Goal: Task Accomplishment & Management: Complete application form

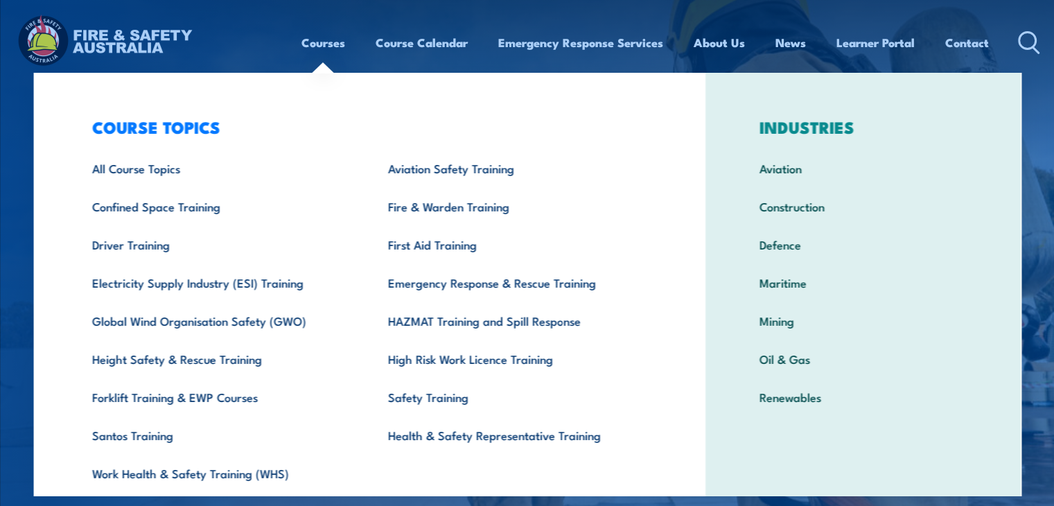
scroll to position [49, 0]
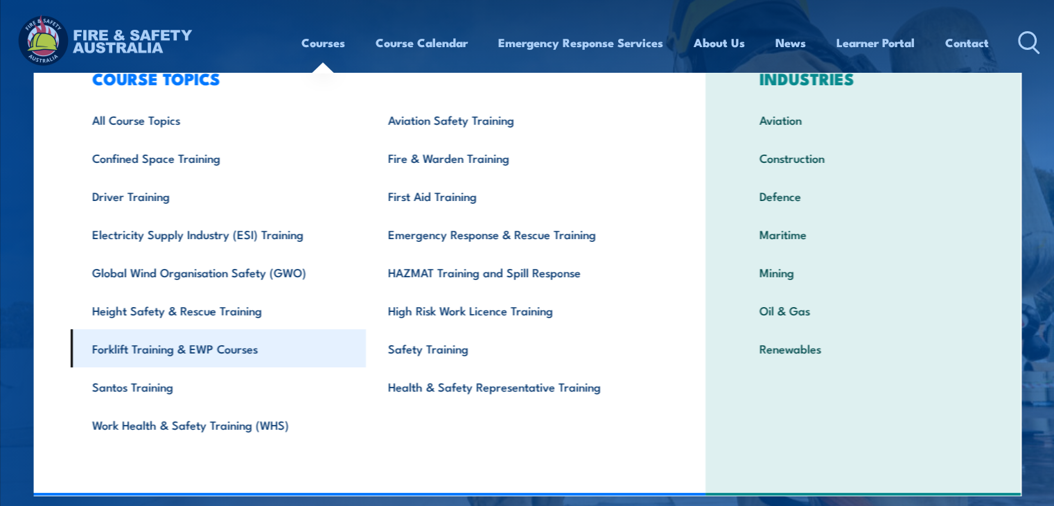
click at [202, 346] on link "Forklift Training & EWP Courses" at bounding box center [218, 348] width 296 height 38
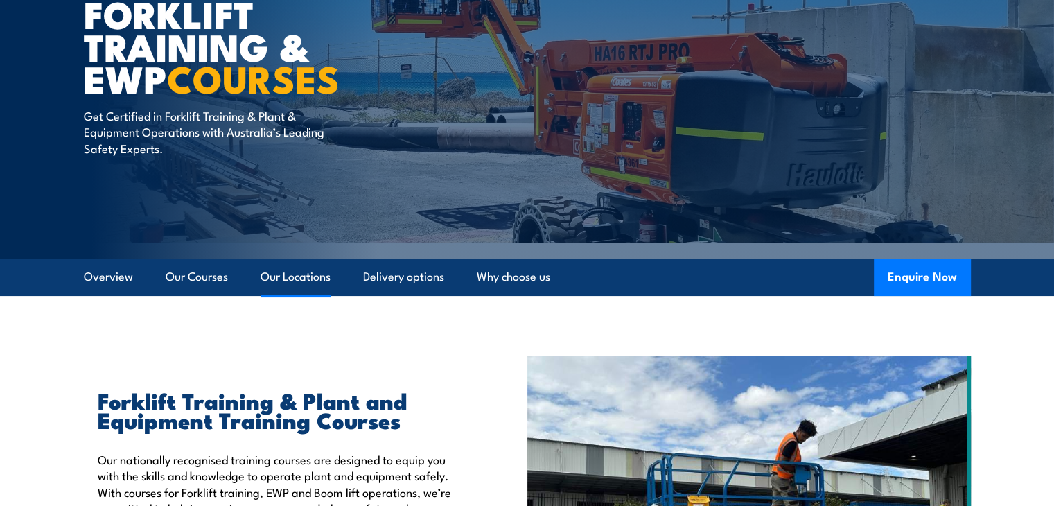
scroll to position [277, 0]
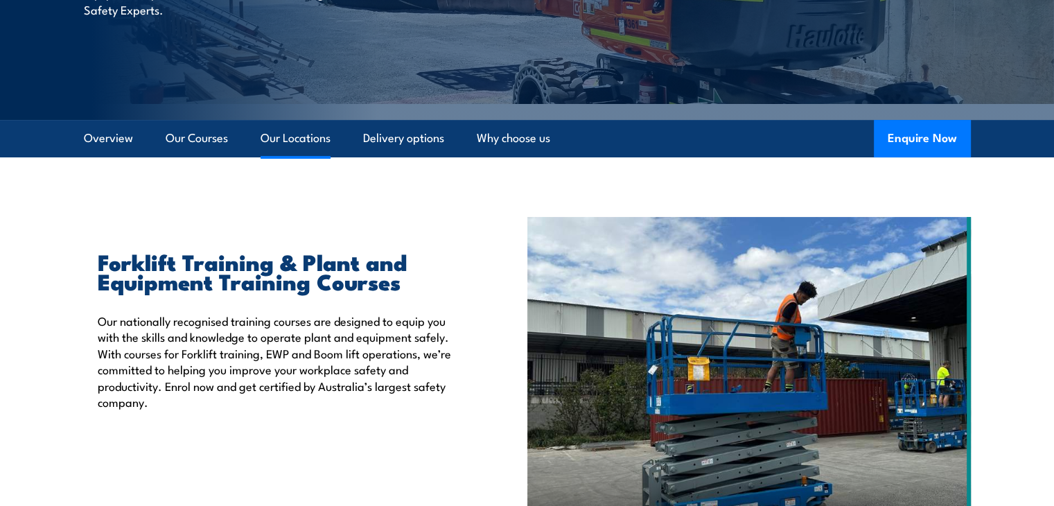
click at [287, 137] on link "Our Locations" at bounding box center [296, 138] width 70 height 37
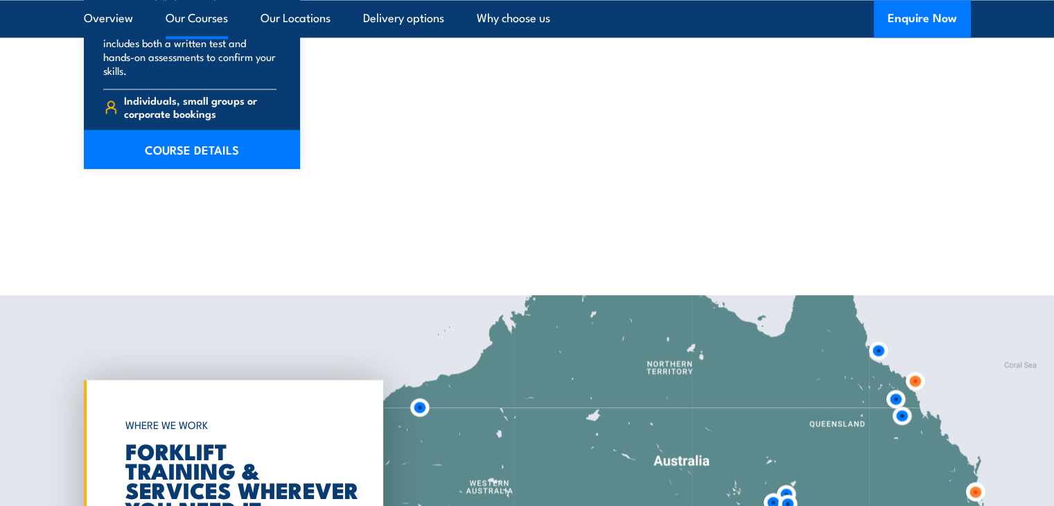
scroll to position [2565, 0]
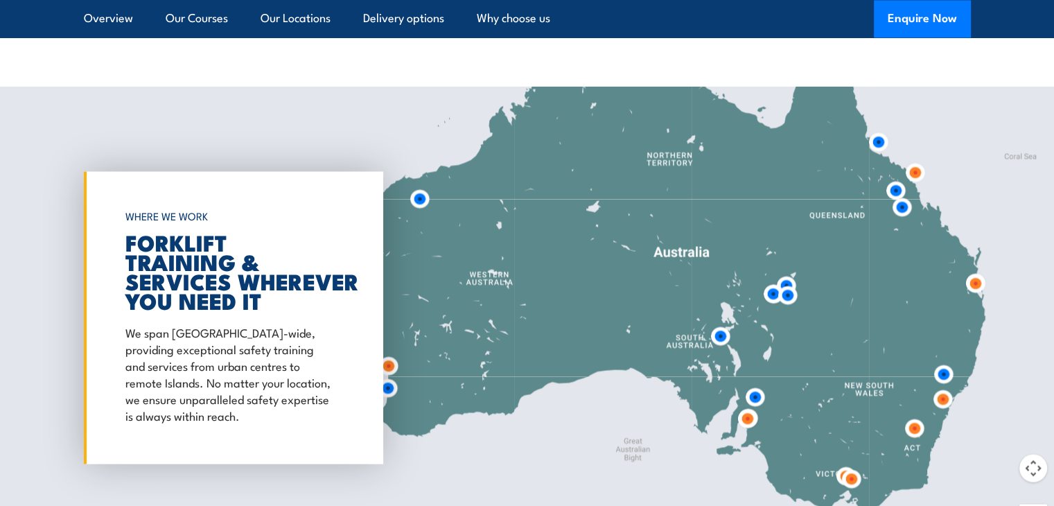
click at [914, 171] on img at bounding box center [915, 172] width 26 height 26
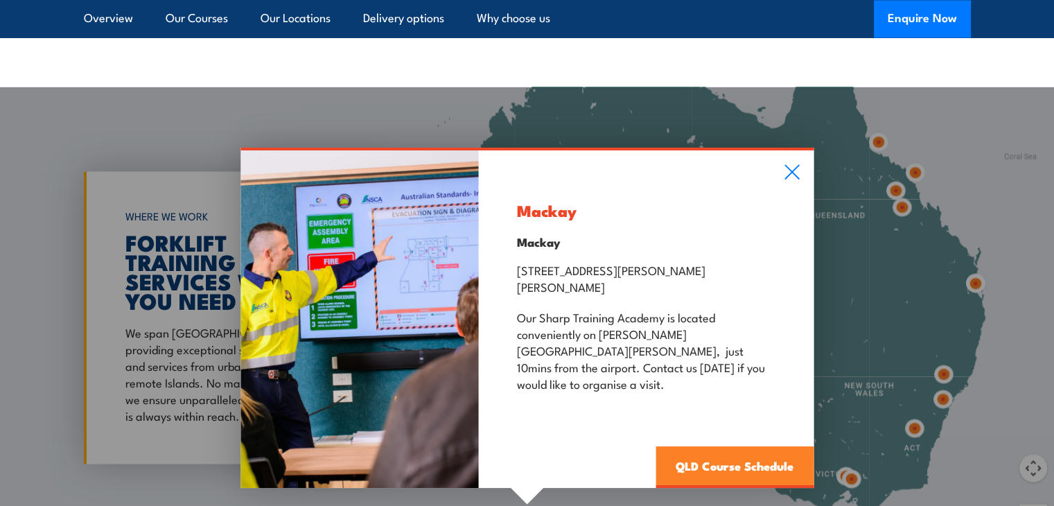
click at [743, 446] on link "QLD Course Schedule" at bounding box center [735, 467] width 158 height 42
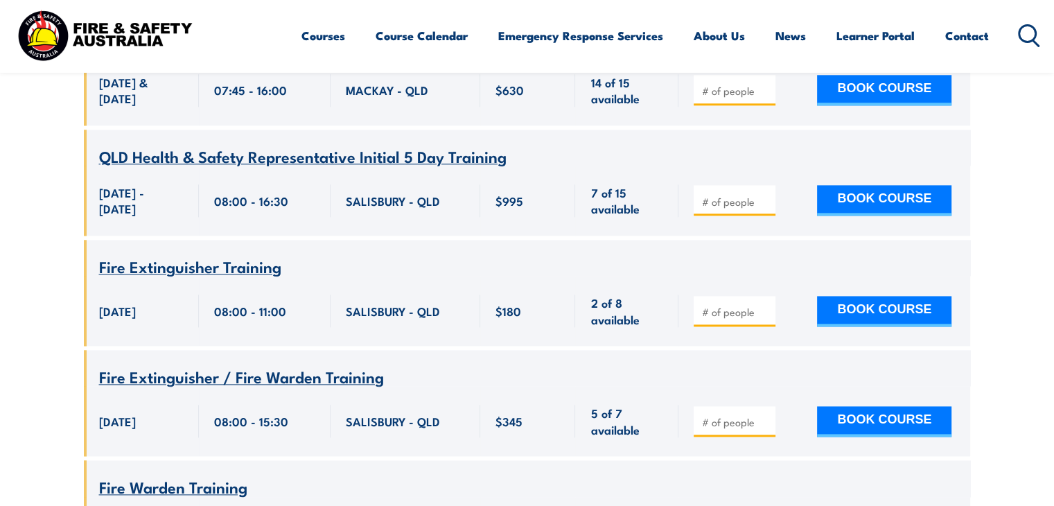
scroll to position [379, 0]
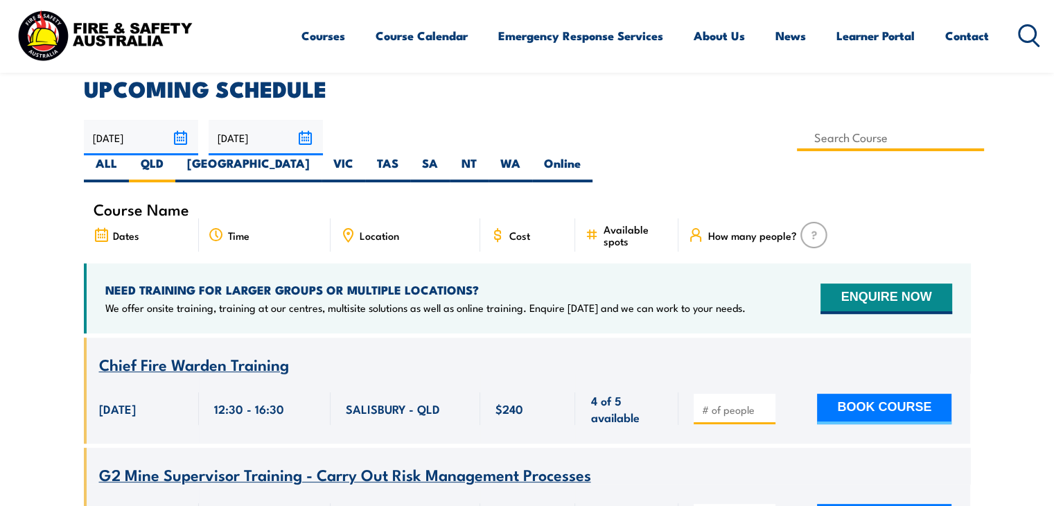
click at [797, 137] on input at bounding box center [891, 137] width 188 height 27
type input "VOC – HRWL Forklift"
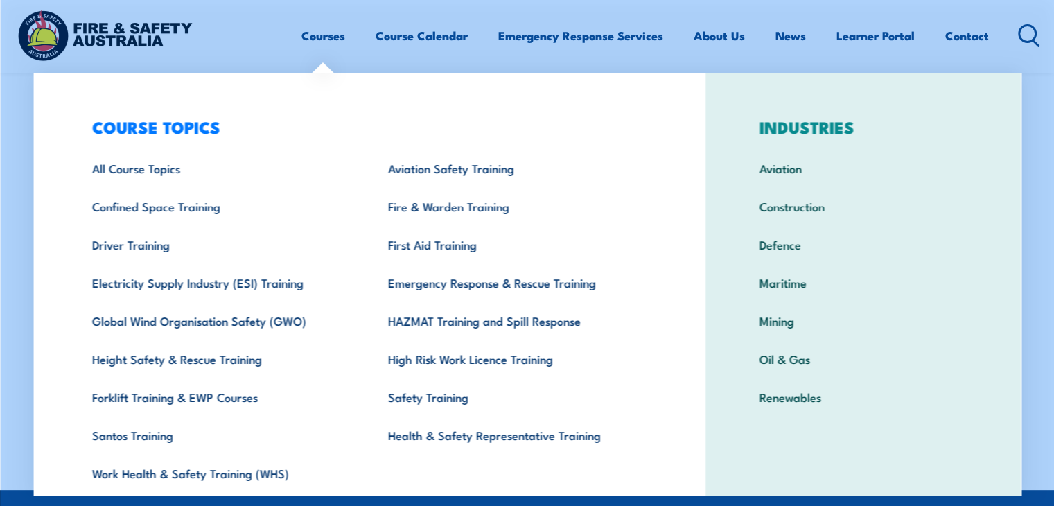
click at [320, 40] on link "Courses" at bounding box center [324, 35] width 44 height 37
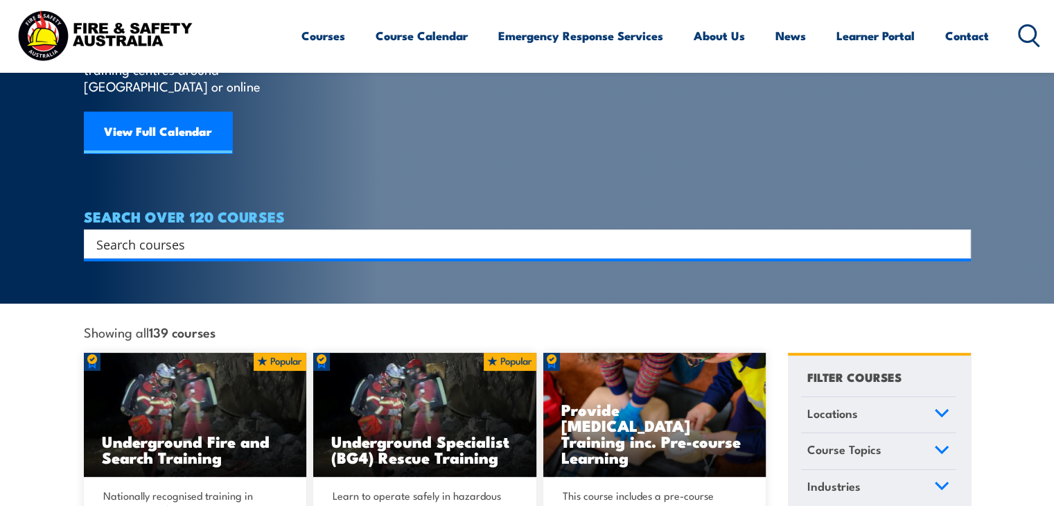
scroll to position [208, 0]
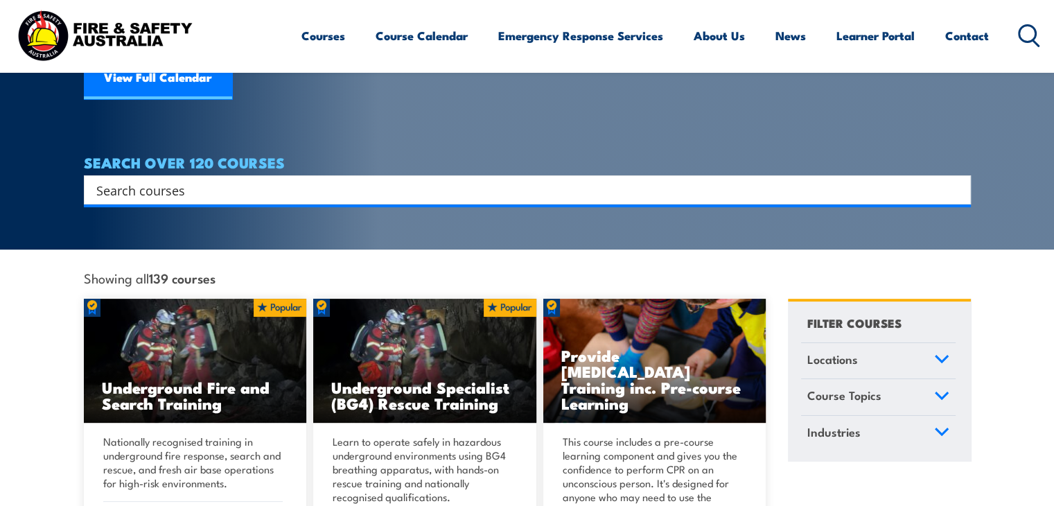
click at [211, 180] on input "Search input" at bounding box center [518, 190] width 844 height 21
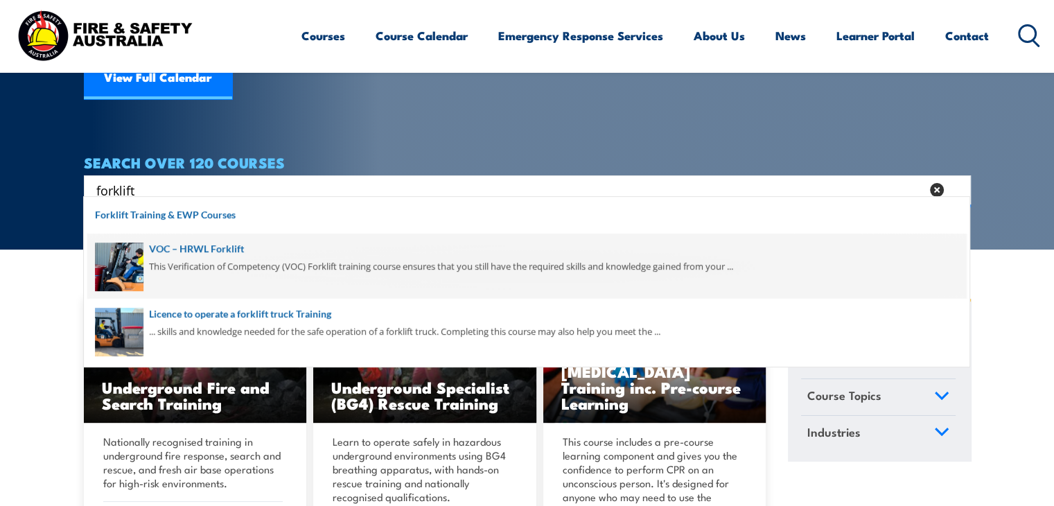
type input "forklift"
click at [219, 252] on span at bounding box center [526, 266] width 879 height 65
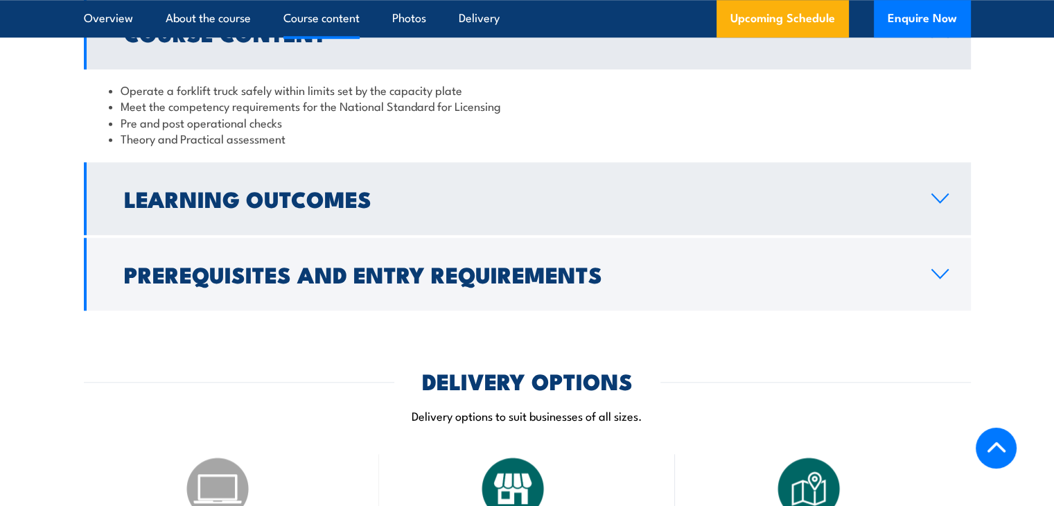
scroll to position [1248, 0]
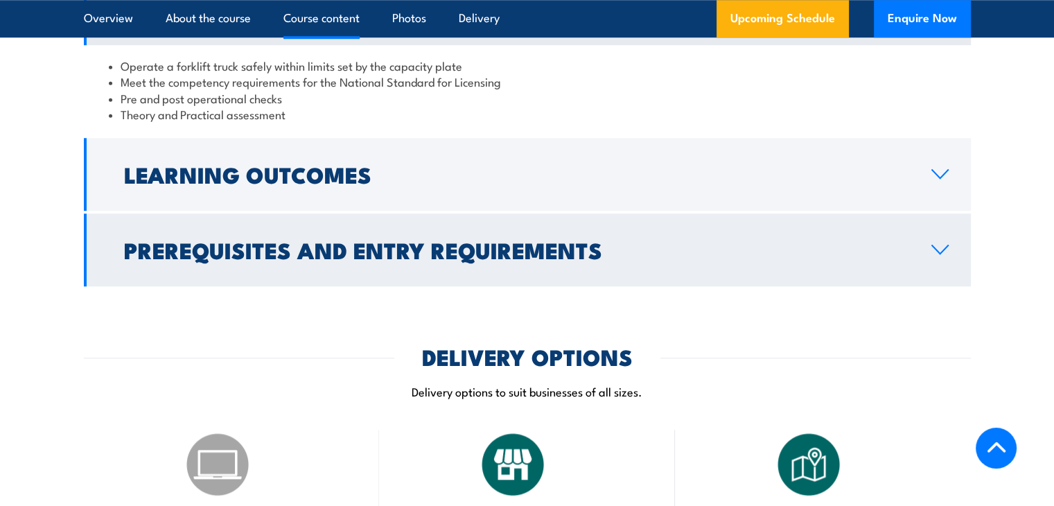
click at [935, 247] on icon at bounding box center [940, 249] width 19 height 11
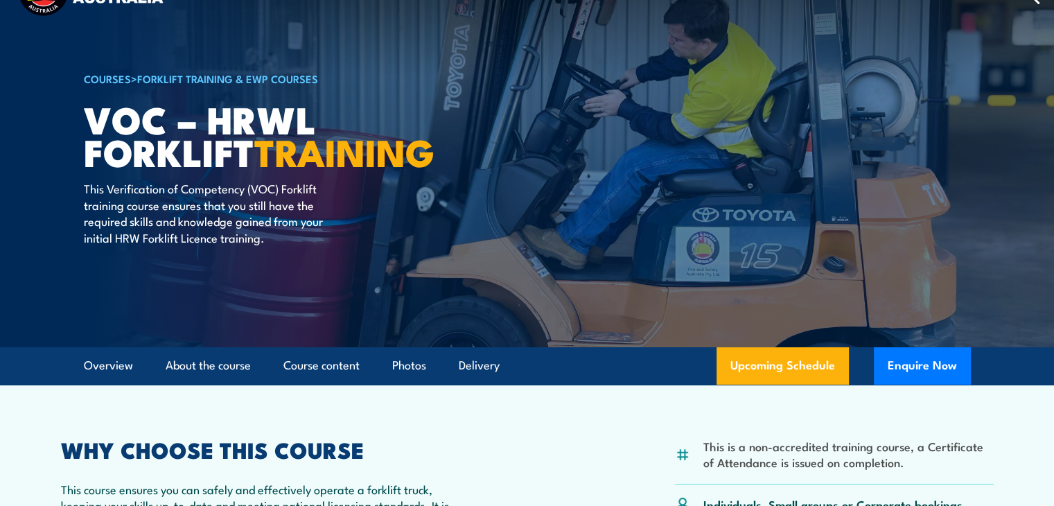
scroll to position [0, 0]
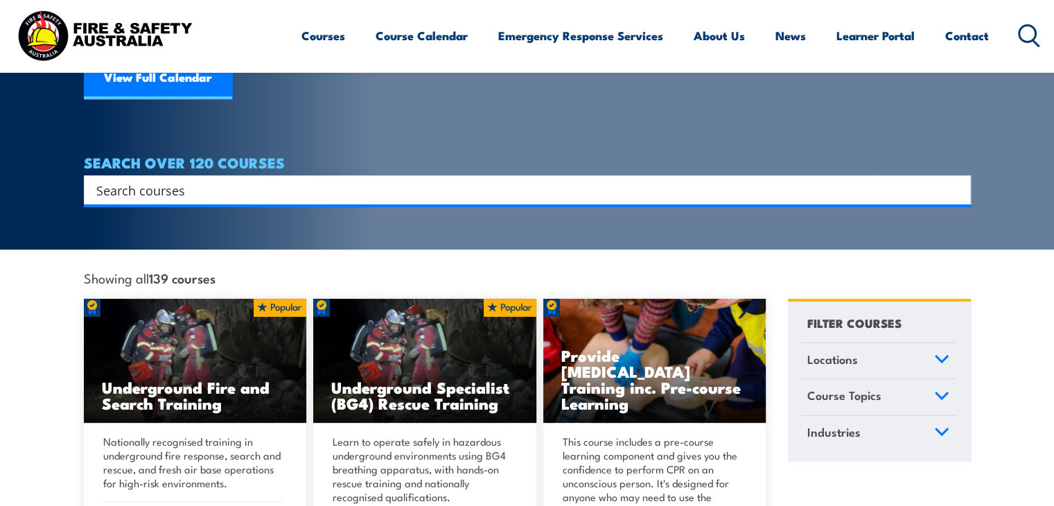
click at [139, 180] on input "Search input" at bounding box center [518, 190] width 844 height 21
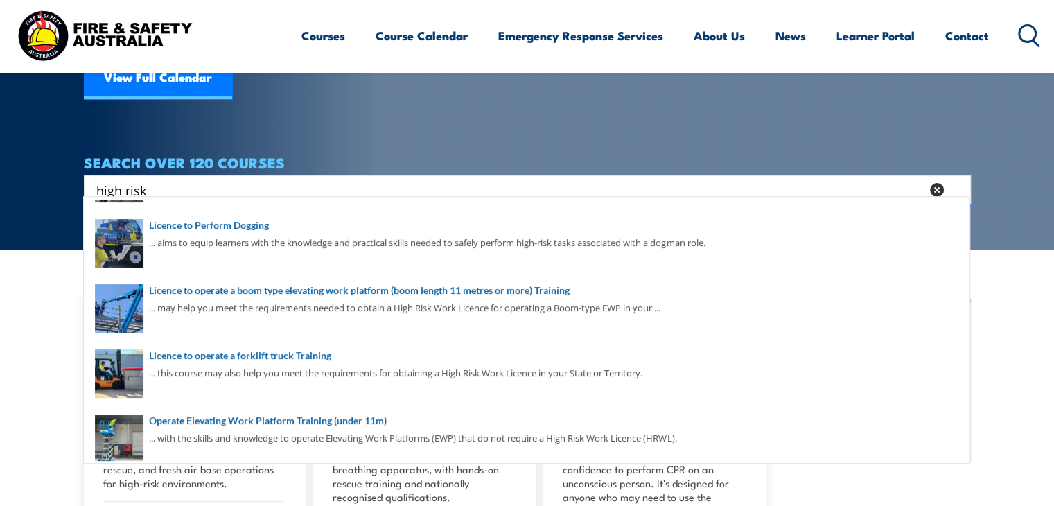
scroll to position [100, 0]
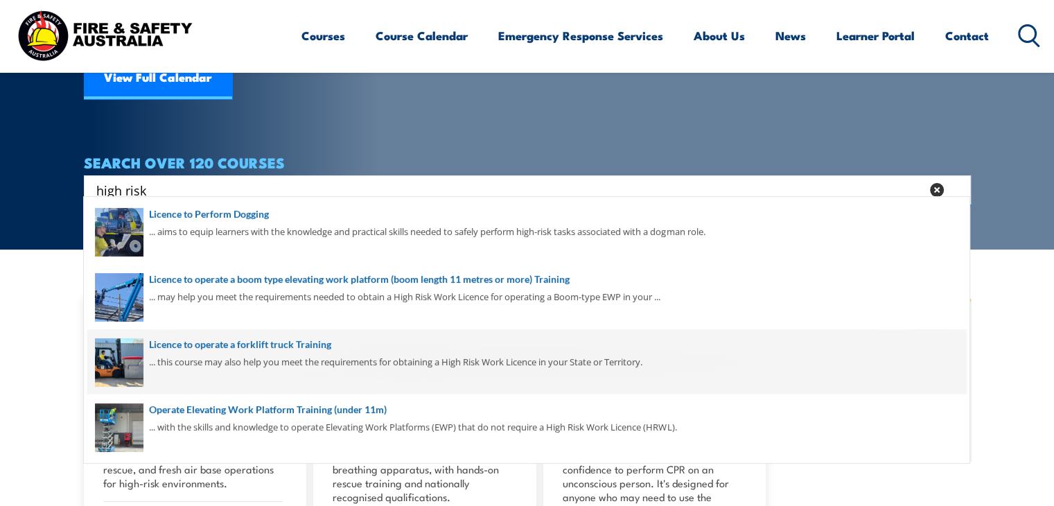
type input "high risk"
click at [253, 348] on span at bounding box center [526, 361] width 879 height 65
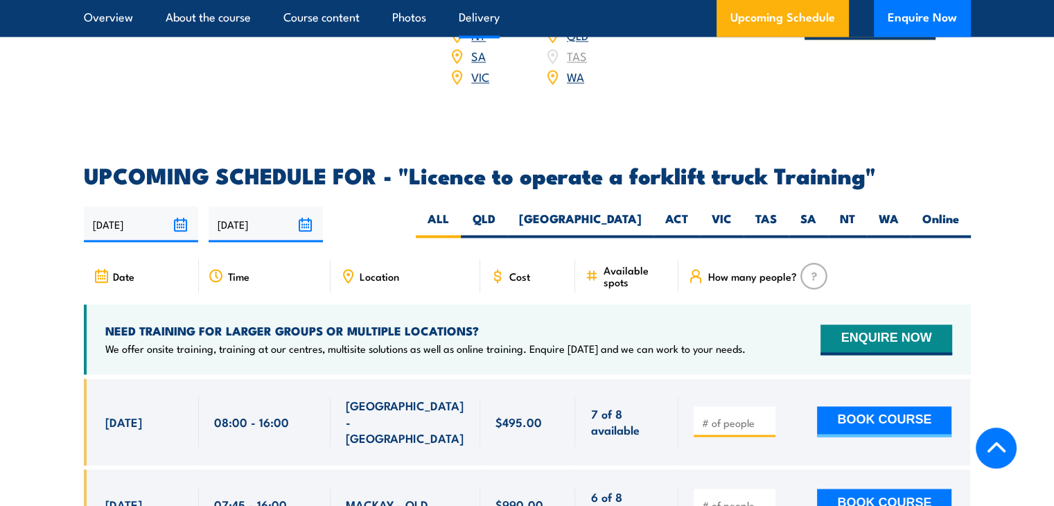
scroll to position [2218, 0]
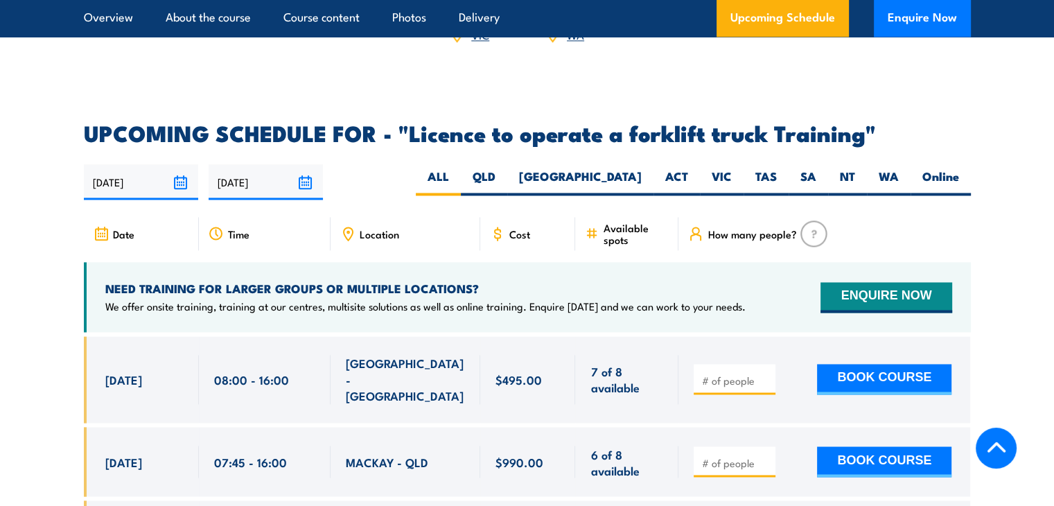
click at [384, 228] on span "Location" at bounding box center [380, 234] width 40 height 12
click at [344, 227] on icon at bounding box center [348, 233] width 9 height 12
click at [930, 15] on button "Enquire Now" at bounding box center [922, 18] width 97 height 37
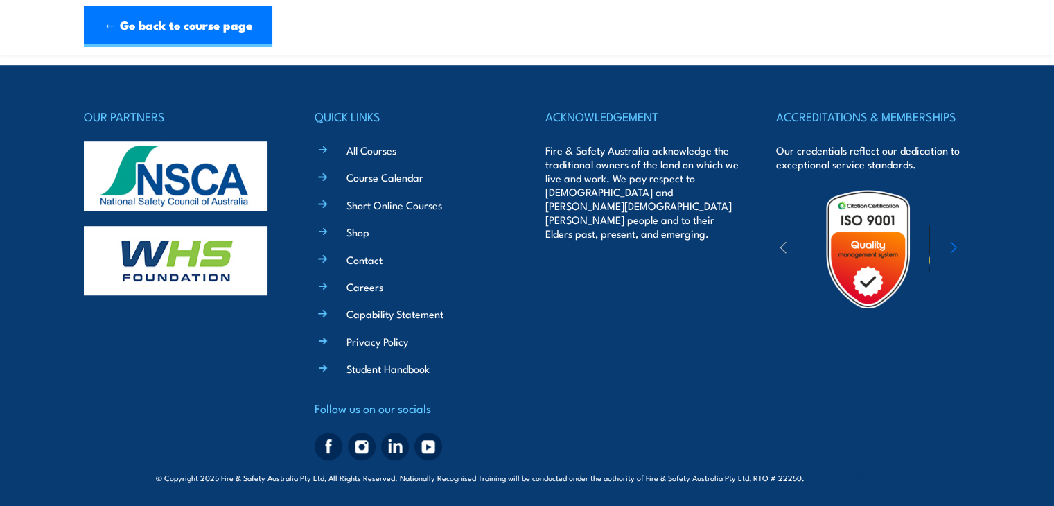
scroll to position [976, 0]
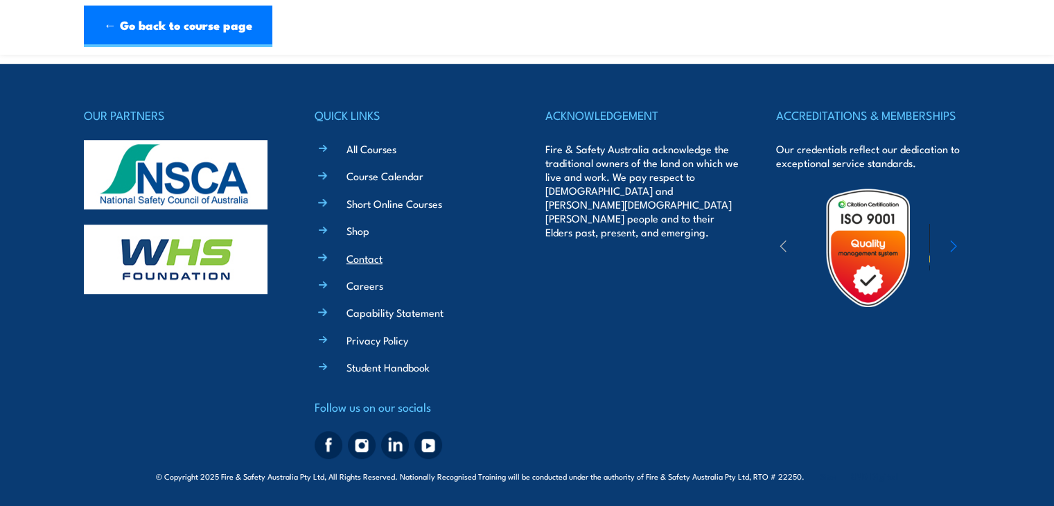
click at [366, 259] on link "Contact" at bounding box center [365, 258] width 36 height 15
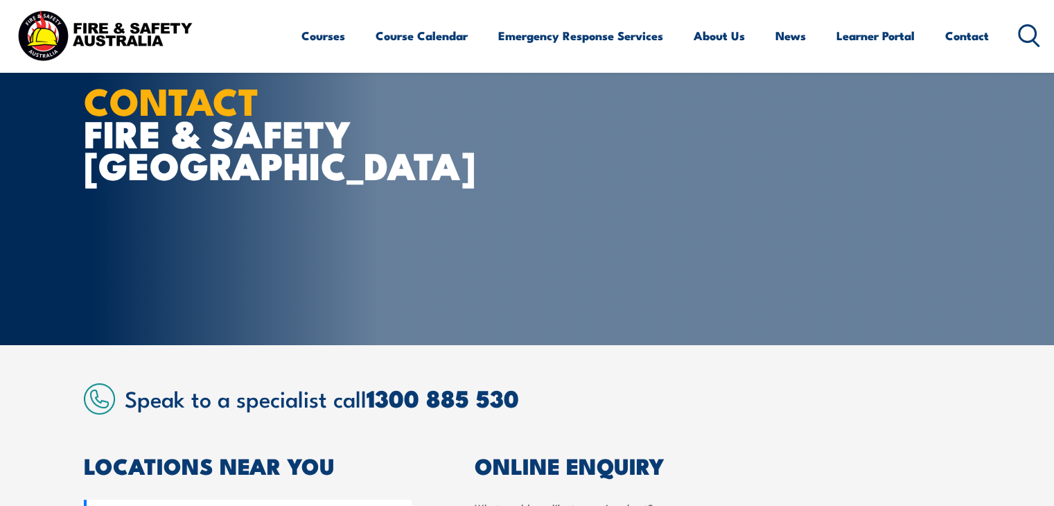
scroll to position [139, 0]
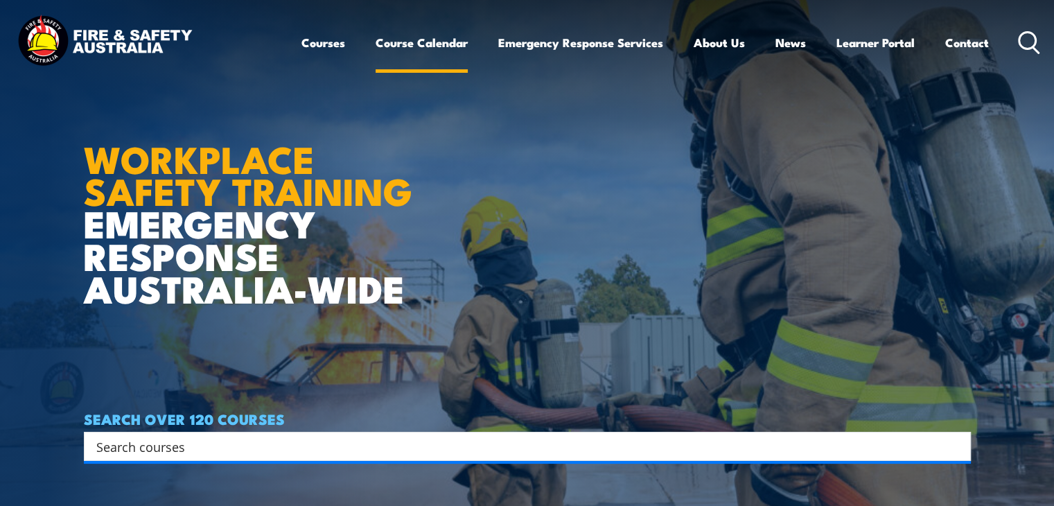
click at [414, 45] on link "Course Calendar" at bounding box center [422, 42] width 92 height 37
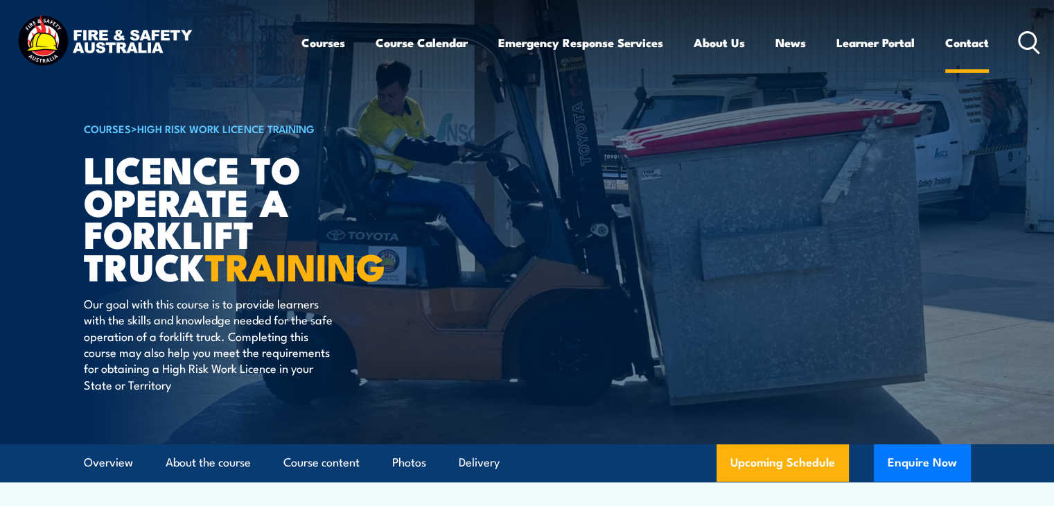
click at [975, 42] on link "Contact" at bounding box center [967, 42] width 44 height 37
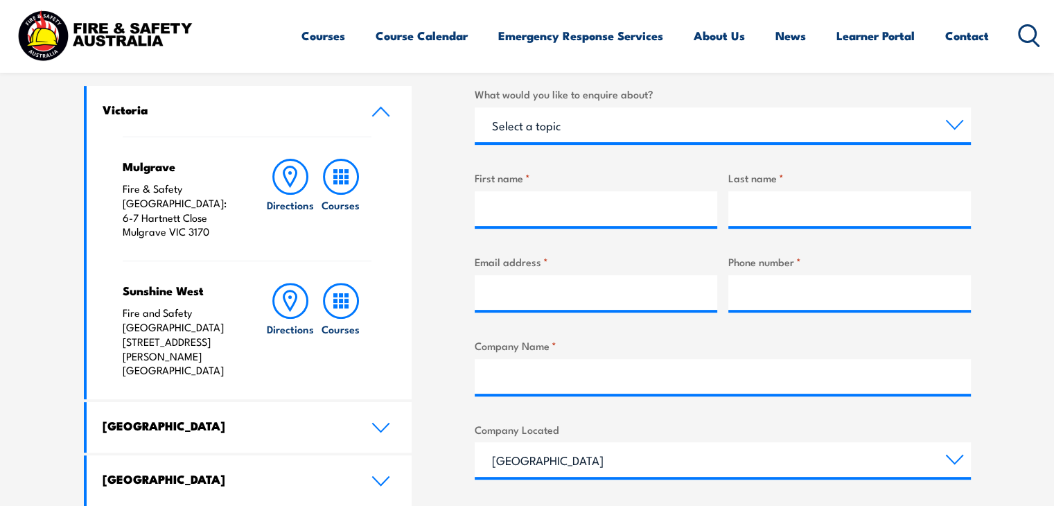
scroll to position [555, 0]
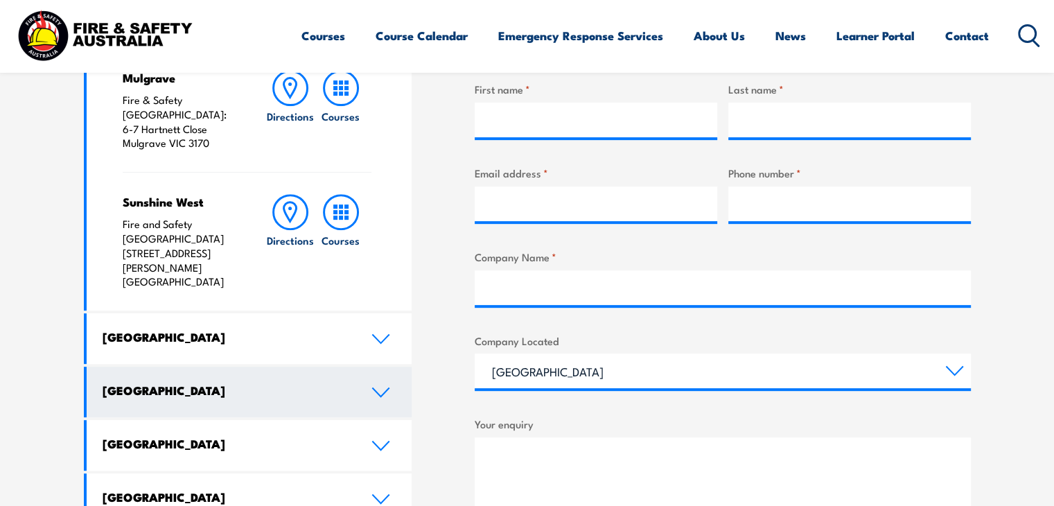
click at [376, 367] on link "[GEOGRAPHIC_DATA]" at bounding box center [250, 392] width 326 height 51
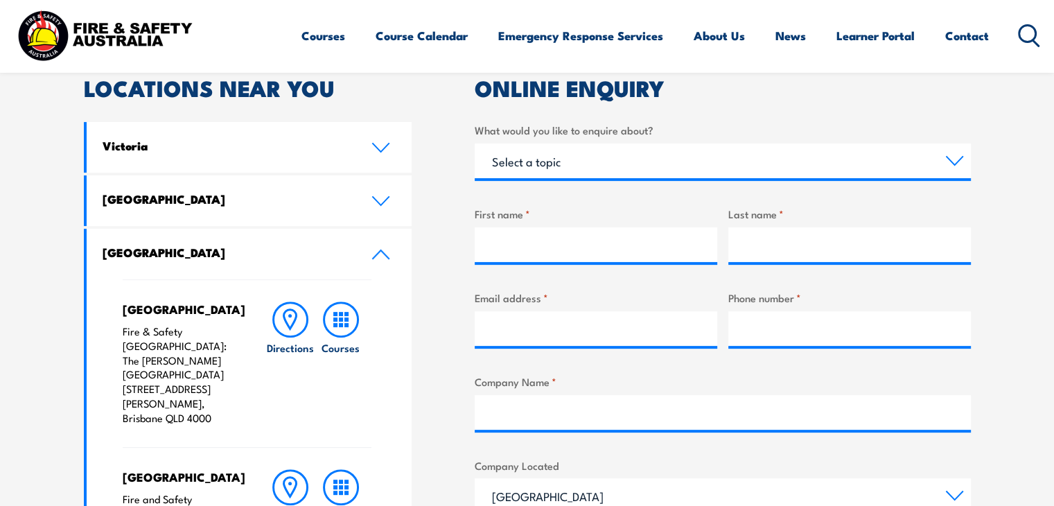
scroll to position [416, 0]
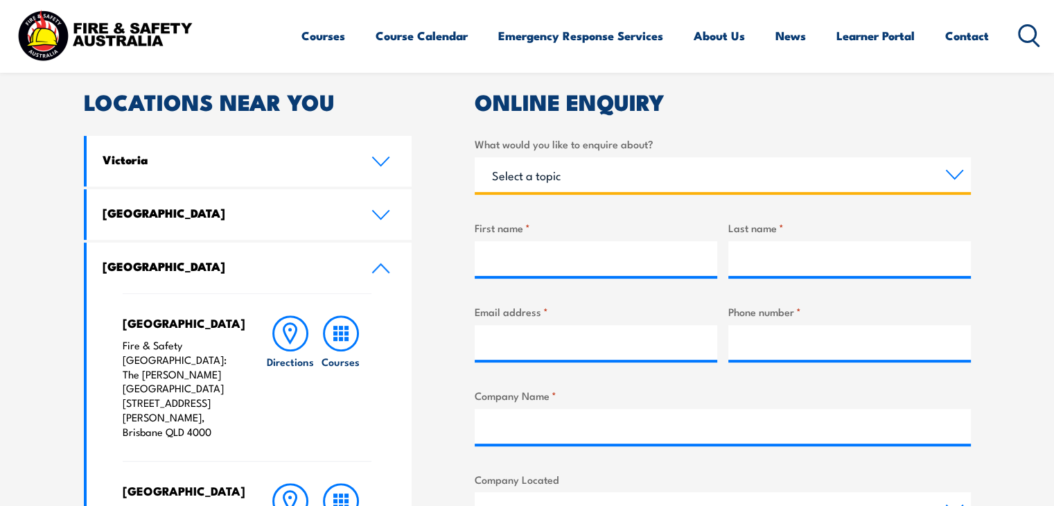
click at [952, 173] on select "Select a topic Training Emergency Response Services General Enquiry" at bounding box center [723, 174] width 496 height 35
select select "Training"
click at [475, 157] on select "Select a topic Training Emergency Response Services General Enquiry" at bounding box center [723, 174] width 496 height 35
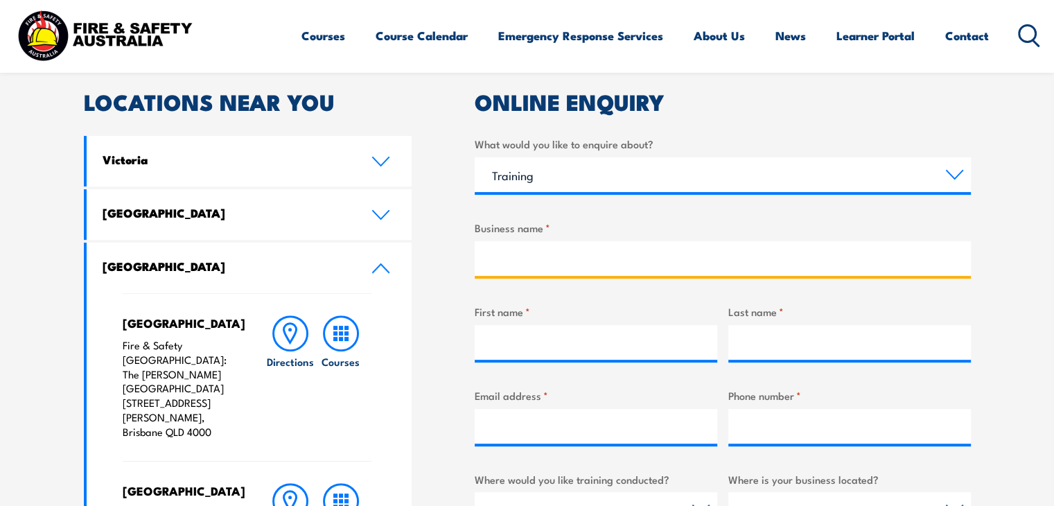
click at [577, 260] on input "Business name *" at bounding box center [723, 258] width 496 height 35
type input "Incredable recycling"
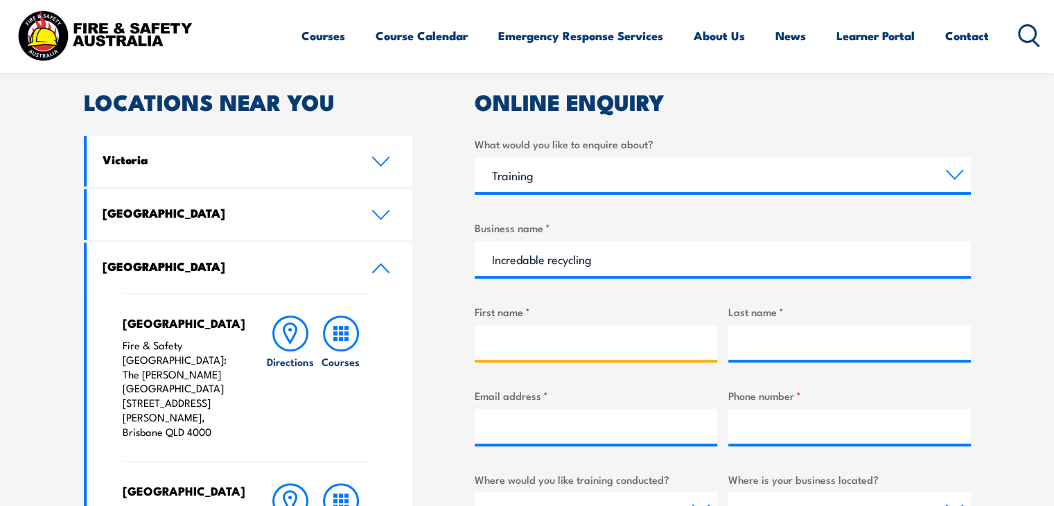
click at [587, 350] on input "First name *" at bounding box center [596, 342] width 243 height 35
type input "Lisa"
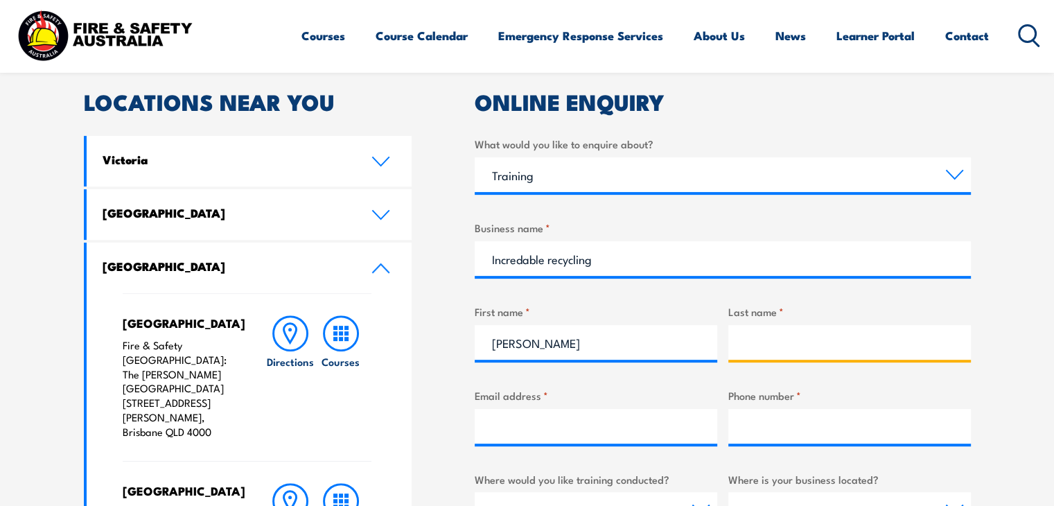
click at [751, 340] on input "Last name *" at bounding box center [850, 342] width 243 height 35
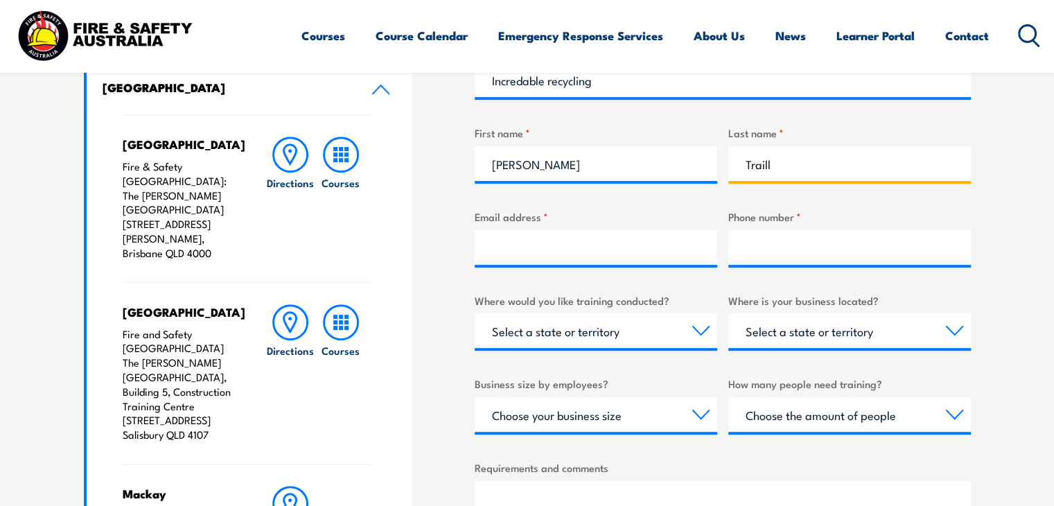
scroll to position [624, 0]
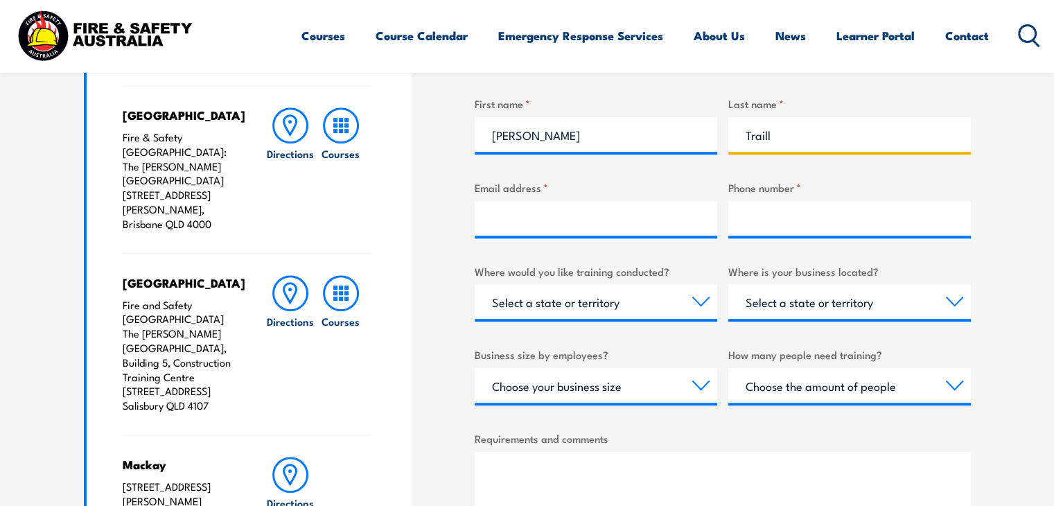
type input "Traill"
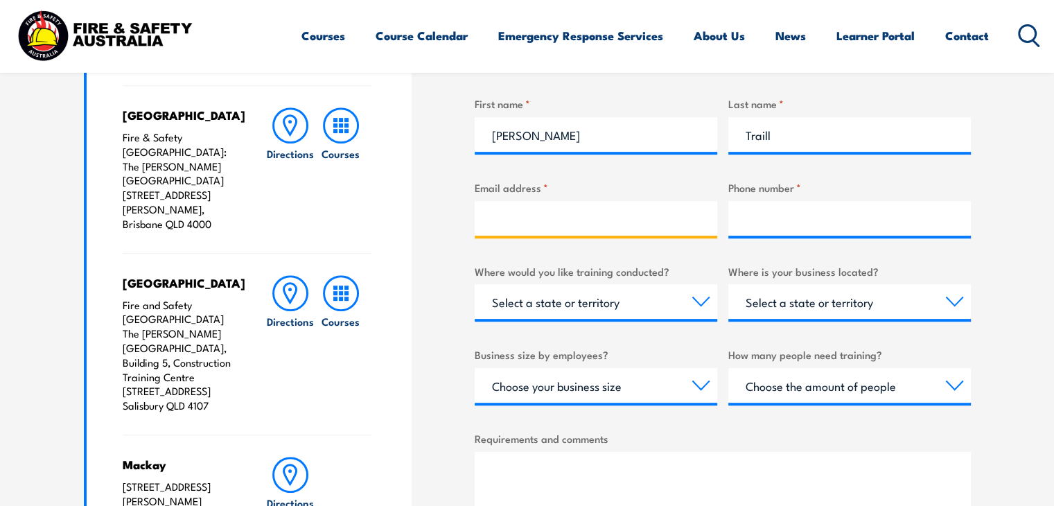
click at [548, 219] on input "Email address *" at bounding box center [596, 218] width 243 height 35
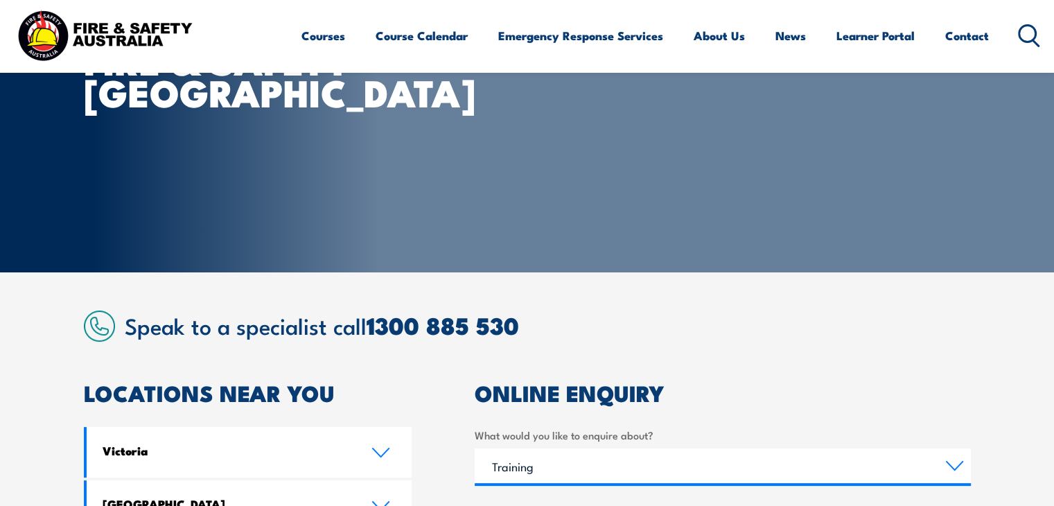
scroll to position [139, 0]
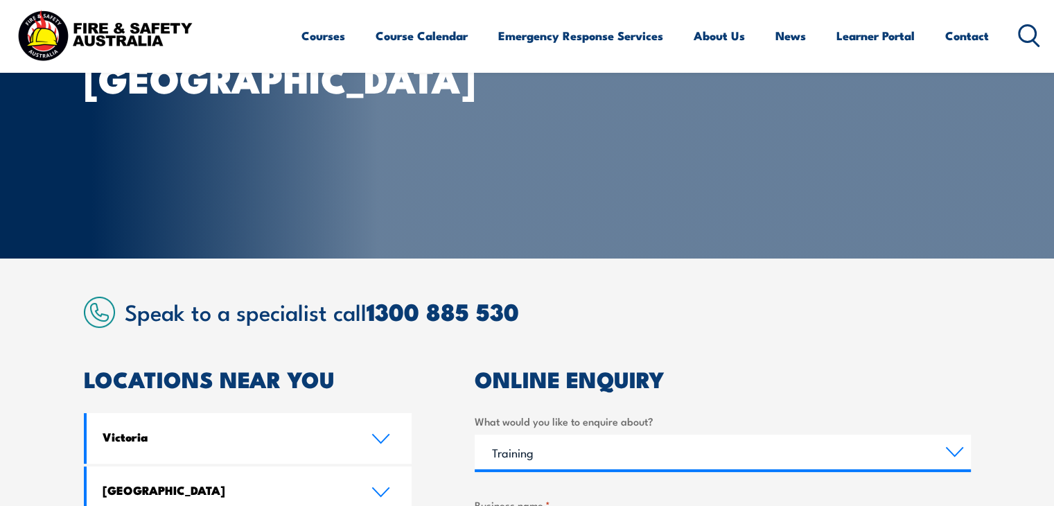
type input "lisa"
